Goal: Check status: Check status

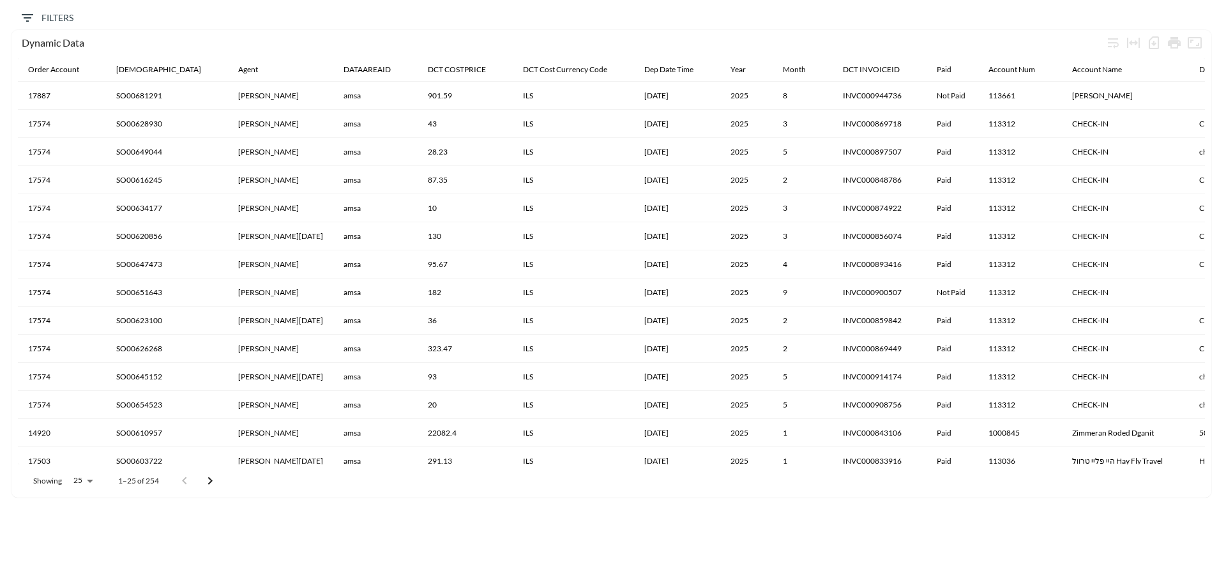
click at [49, 19] on span "Filters" at bounding box center [47, 18] width 54 height 16
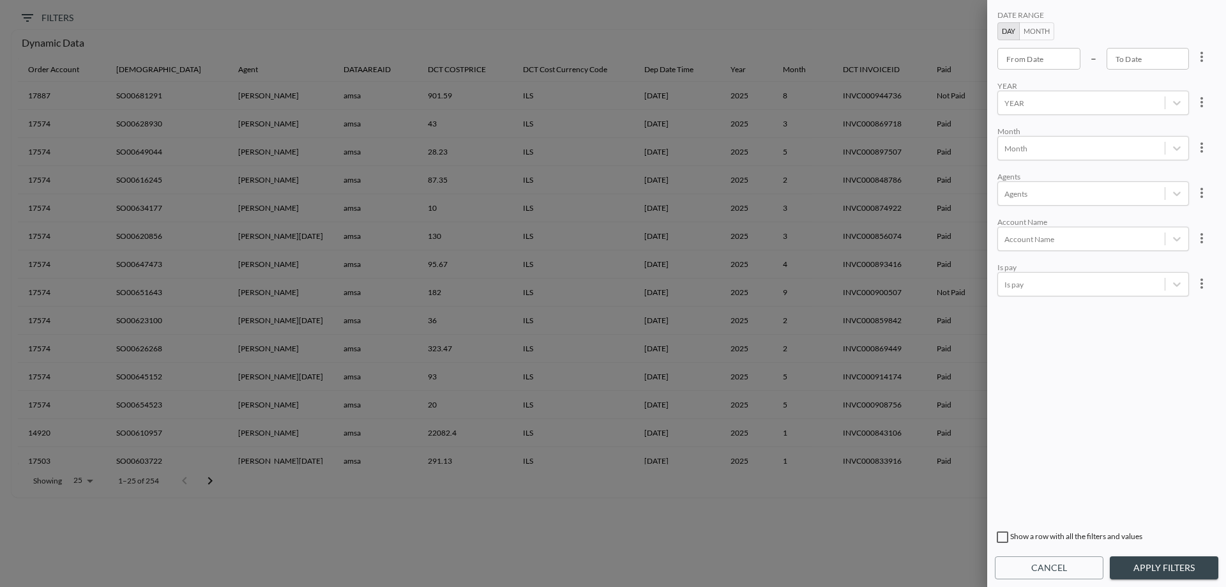
type input "YYYY-MM-DD"
click at [1033, 61] on input "YYYY-MM-DD" at bounding box center [1039, 59] width 83 height 22
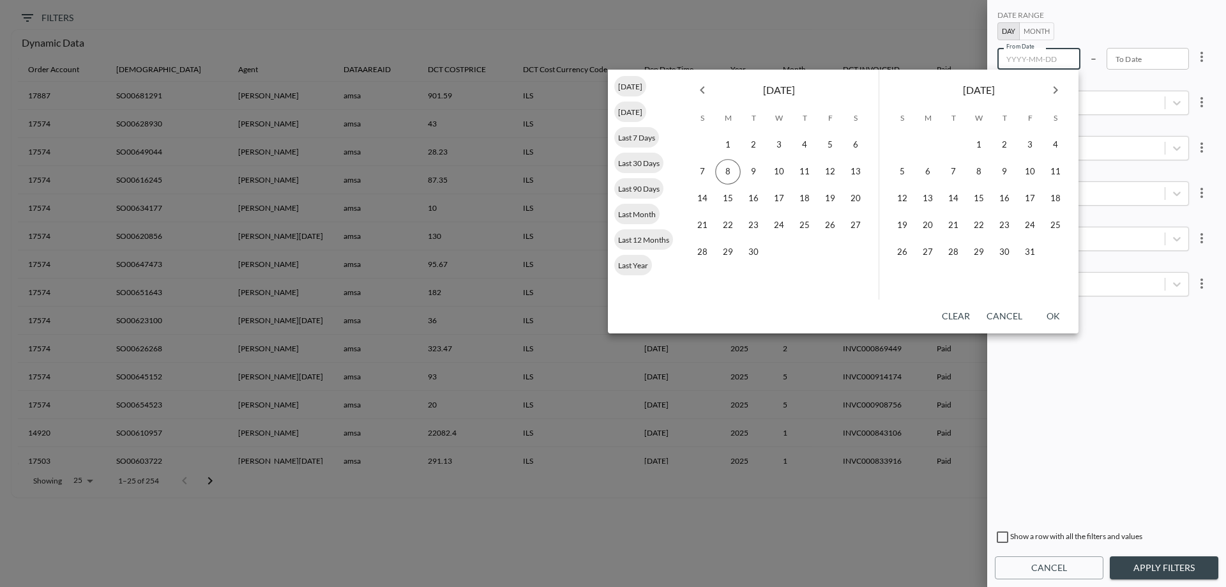
click at [706, 89] on icon "Previous month" at bounding box center [702, 89] width 15 height 15
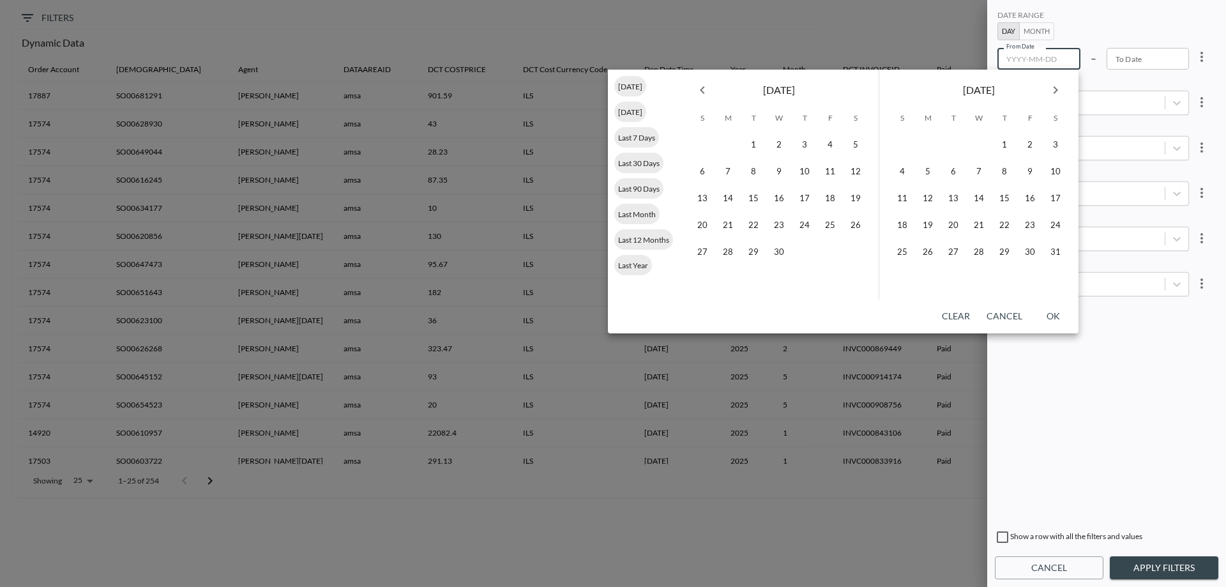
click at [706, 89] on icon "Previous month" at bounding box center [702, 89] width 15 height 15
click at [781, 146] on button "1" at bounding box center [779, 145] width 26 height 26
type input "[DATE]"
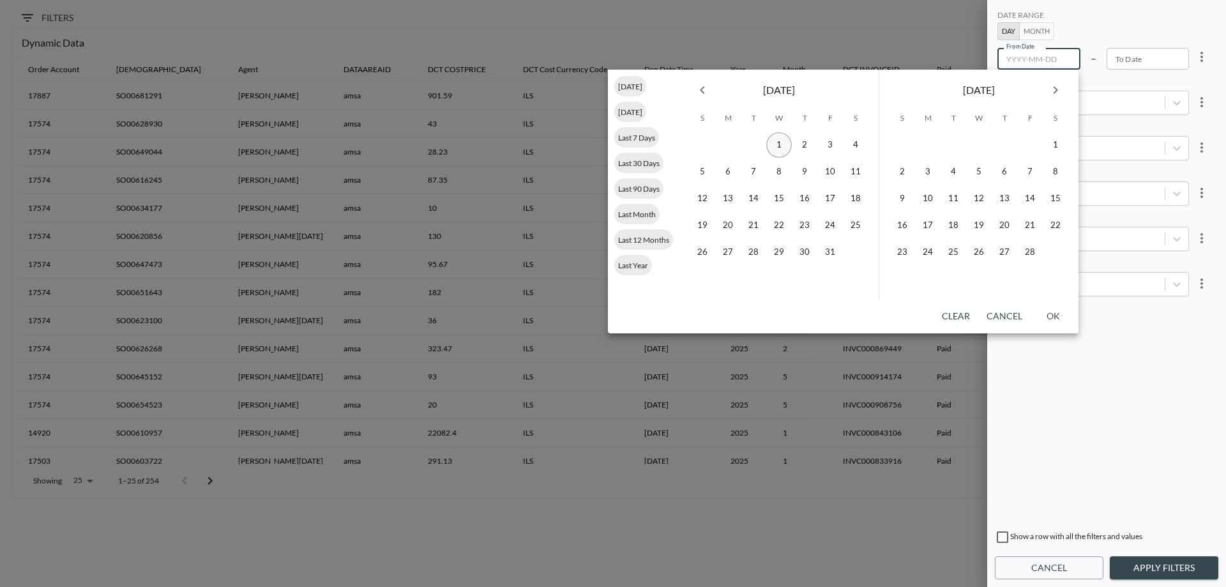
type input "YYYY-MM-DD"
click at [1053, 86] on icon "Next month" at bounding box center [1055, 89] width 15 height 15
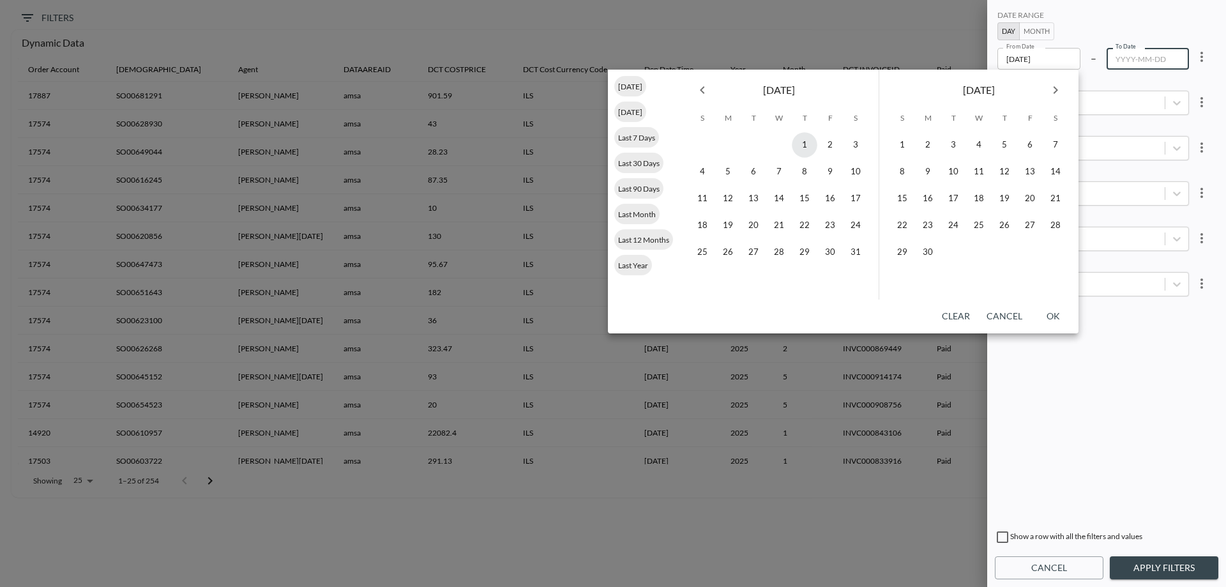
click at [1053, 86] on icon "Next month" at bounding box center [1055, 89] width 15 height 15
click at [907, 275] on button "31" at bounding box center [903, 279] width 26 height 26
type input "[DATE]"
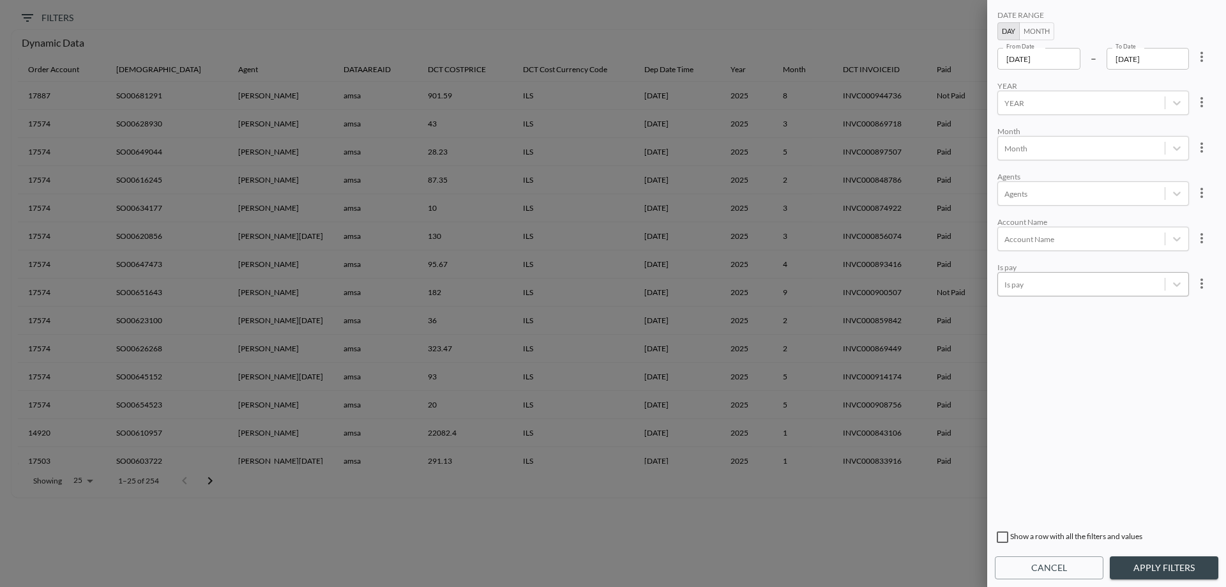
click at [1023, 280] on body "BI.P.EYE, Interactive Analytics Dashboards 0 Filters Dynamic Data Order Account…" at bounding box center [613, 293] width 1226 height 587
drag, startPoint x: 1023, startPoint y: 280, endPoint x: 1028, endPoint y: 237, distance: 43.0
click at [1028, 231] on div "Not Paid" at bounding box center [1108, 226] width 224 height 20
click at [1056, 241] on div at bounding box center [1082, 239] width 154 height 12
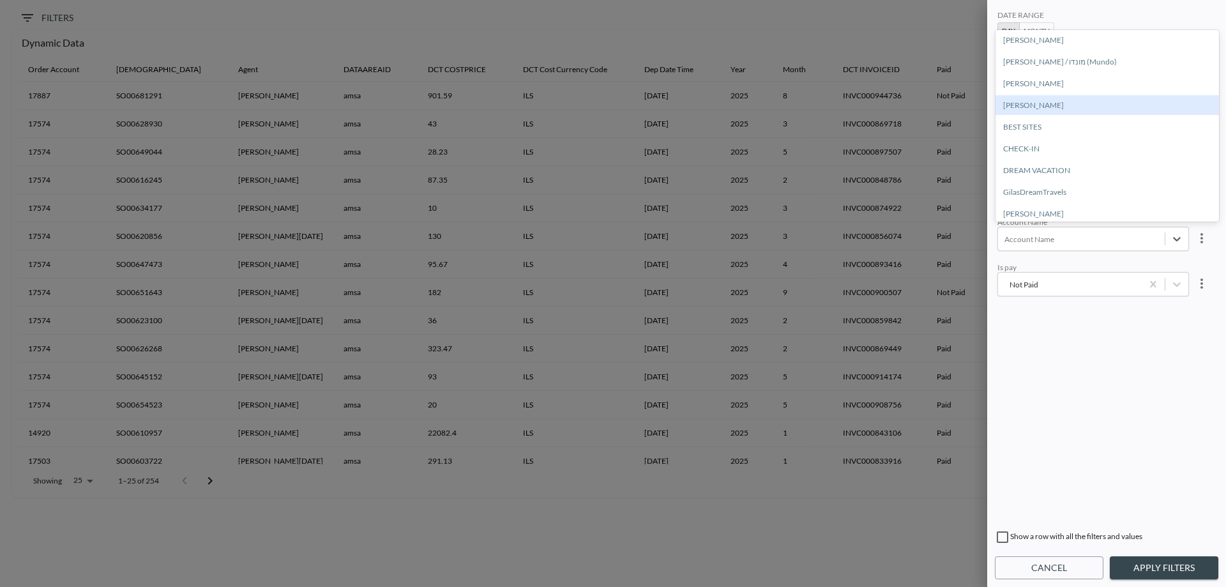
click at [1039, 101] on div "[PERSON_NAME]" at bounding box center [1108, 105] width 224 height 20
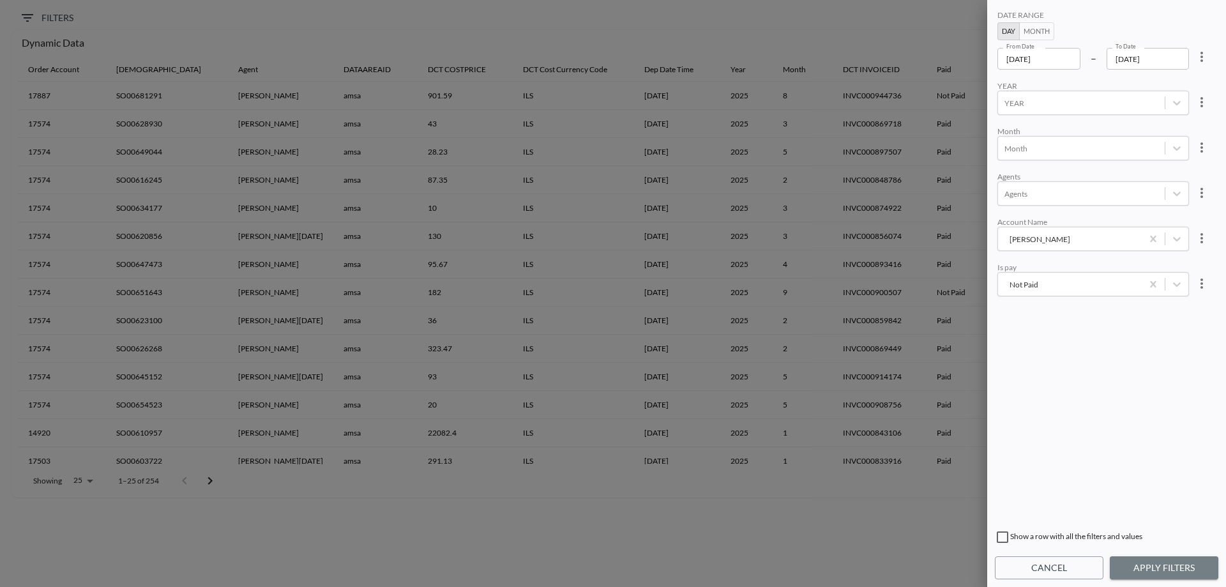
click at [1134, 564] on button "Apply Filters" at bounding box center [1164, 568] width 109 height 24
